Goal: Transaction & Acquisition: Purchase product/service

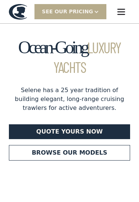
click at [96, 154] on link "Browse our models" at bounding box center [69, 153] width 121 height 16
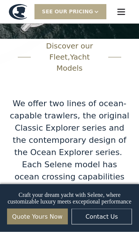
scroll to position [1016, 0]
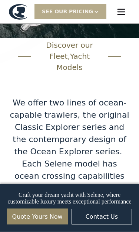
click at [115, 155] on div "We offer two lines of ocean-capable trawlers, the original Classic Explorer ser…" at bounding box center [69, 158] width 121 height 122
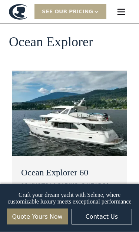
scroll to position [1224, 0]
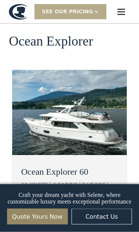
click at [116, 158] on div "Ocean Explorer 60 11 KNOTS 4 CABINS 3 HEADS 425 POWER (HP) view details" at bounding box center [69, 196] width 115 height 77
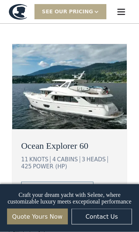
scroll to position [1251, 0]
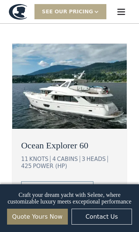
click at [79, 182] on link "view details" at bounding box center [57, 190] width 72 height 16
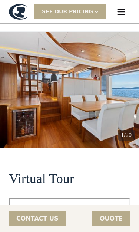
scroll to position [250, 0]
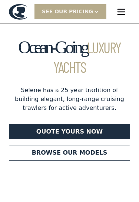
click at [88, 130] on link "Quote yours now" at bounding box center [69, 132] width 121 height 15
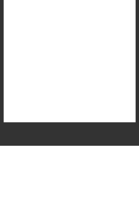
scroll to position [71, 0]
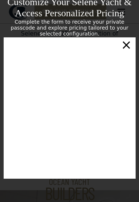
click at [128, 45] on div "×" at bounding box center [126, 44] width 11 height 15
